Goal: Task Accomplishment & Management: Manage account settings

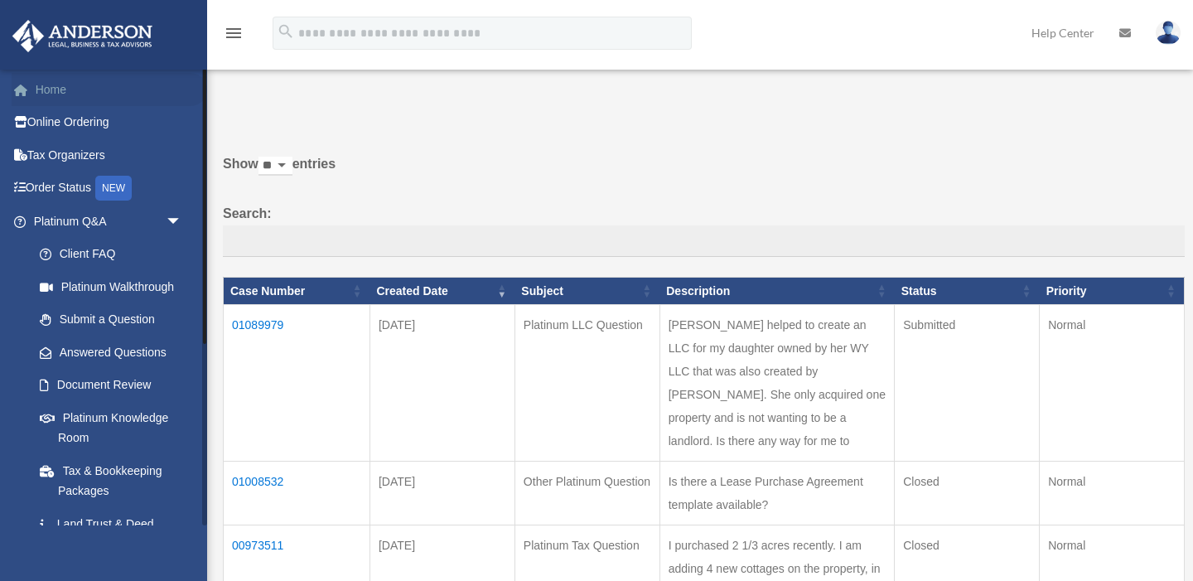
click at [49, 88] on link "Home" at bounding box center [110, 89] width 196 height 33
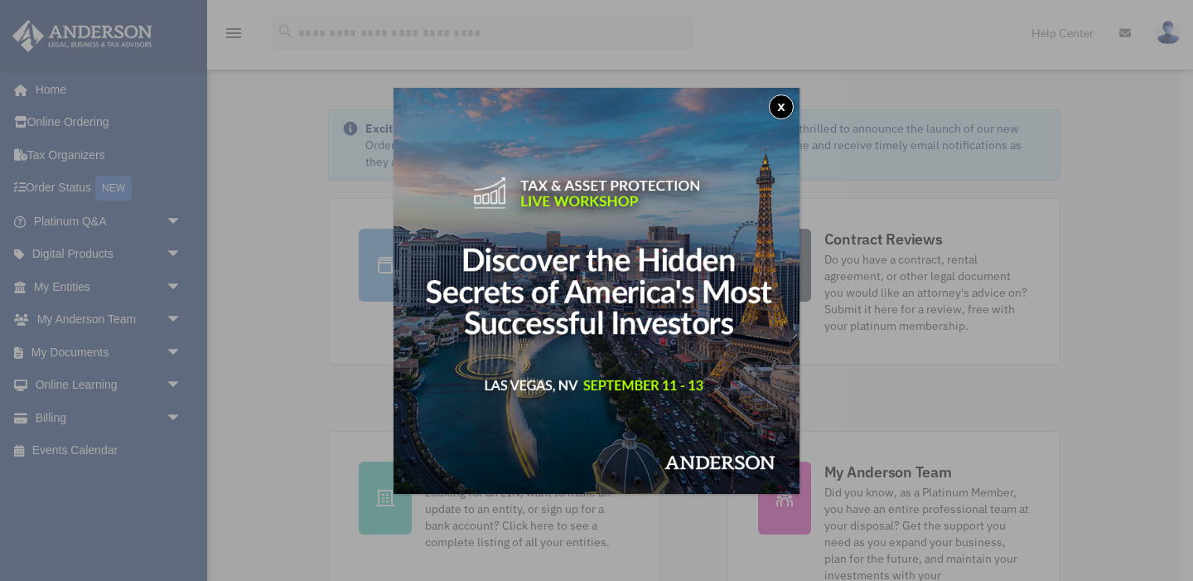
click at [784, 104] on button "x" at bounding box center [781, 106] width 25 height 25
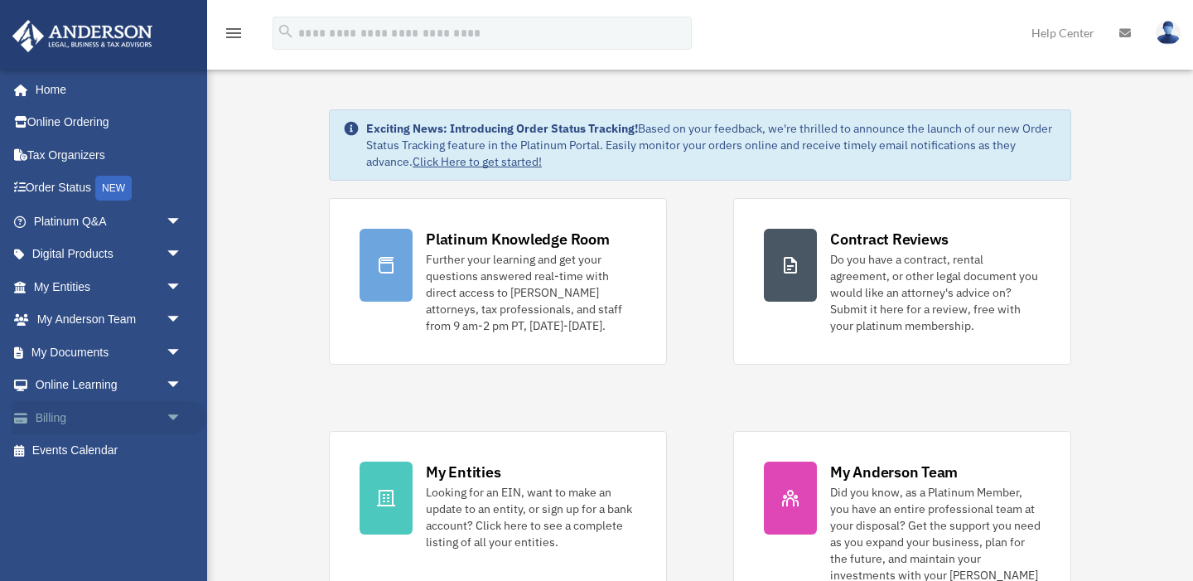
click at [177, 414] on span "arrow_drop_down" at bounding box center [182, 418] width 33 height 34
click at [125, 454] on link "$ Open Invoices" at bounding box center [115, 451] width 184 height 34
